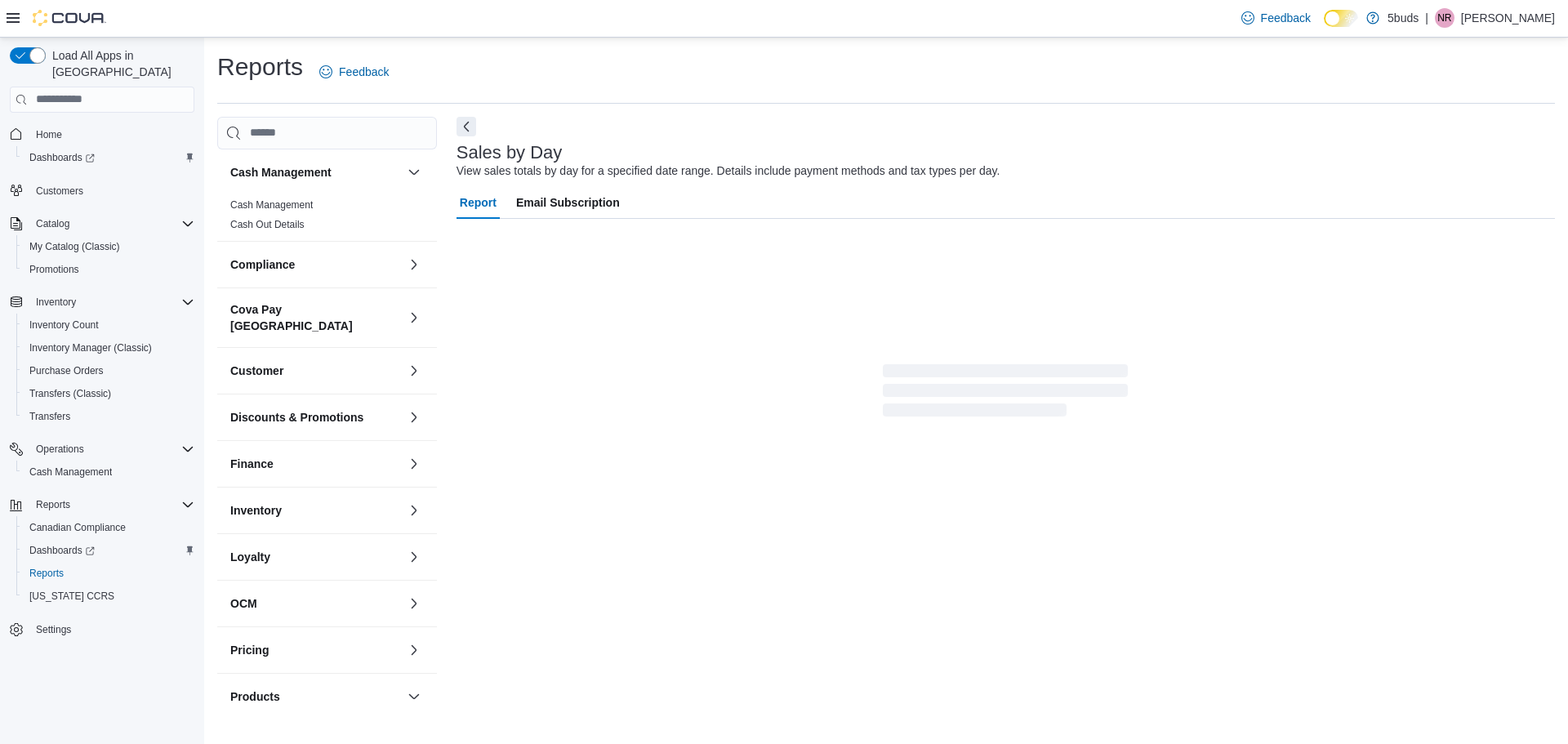
click at [1495, 24] on p "[PERSON_NAME]" at bounding box center [1508, 17] width 94 height 19
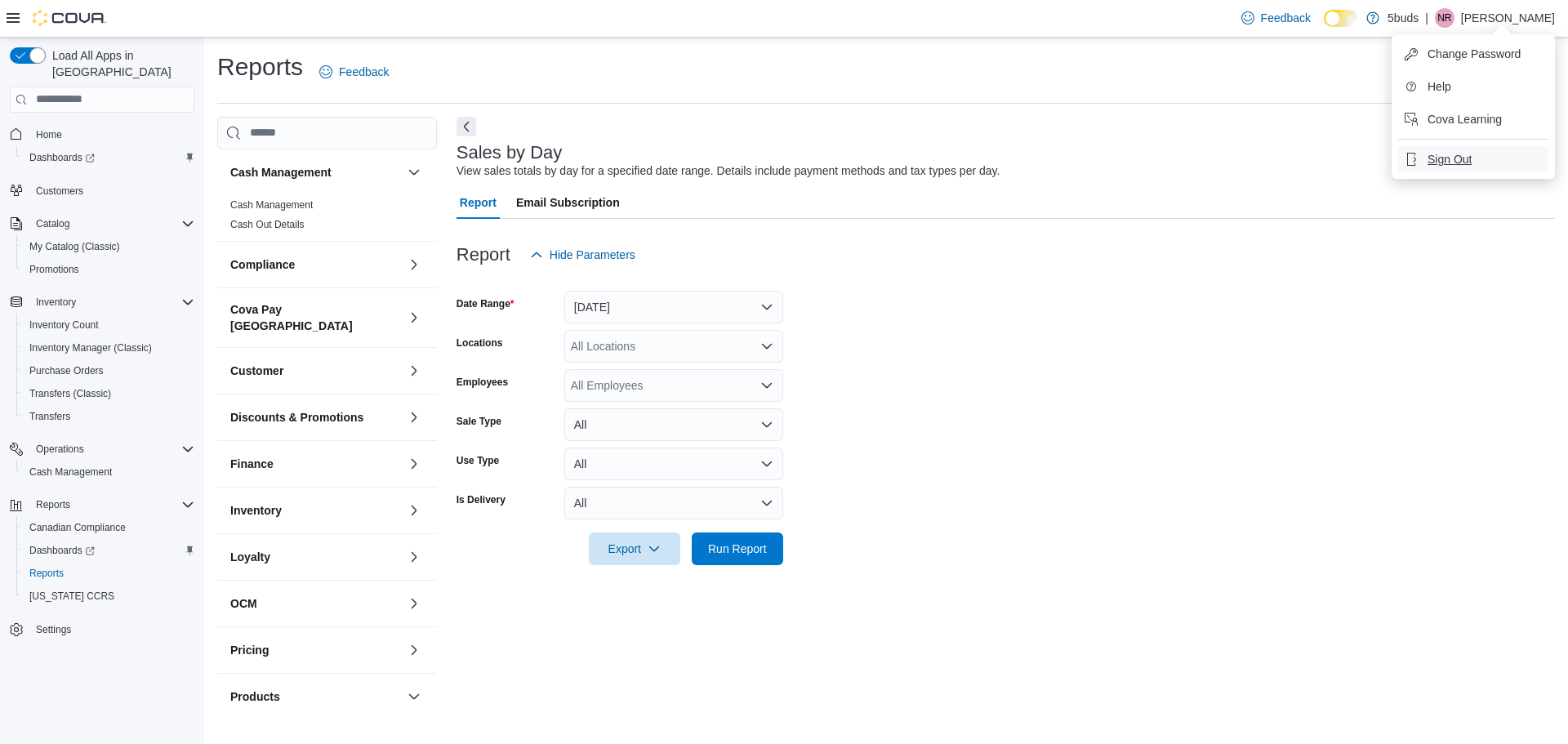
click at [1434, 157] on span "Sign Out" at bounding box center [1449, 159] width 45 height 17
